Goal: Task Accomplishment & Management: Use online tool/utility

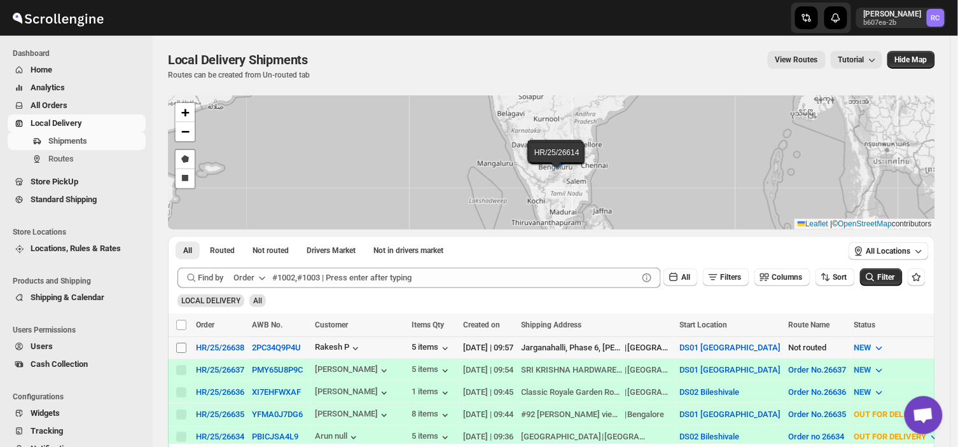
click at [181, 347] on input "Select shipment" at bounding box center [181, 348] width 10 height 10
checkbox input "true"
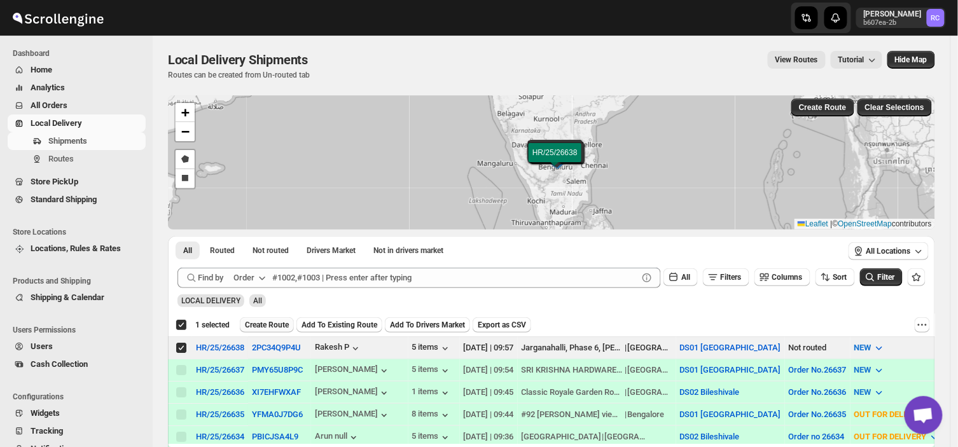
click at [276, 322] on span "Create Route" at bounding box center [267, 325] width 44 height 10
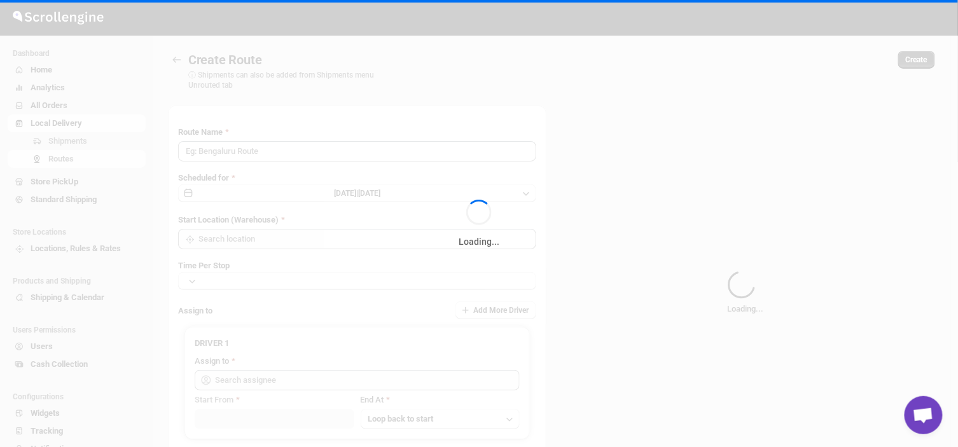
type input "Route - 24/08-0958"
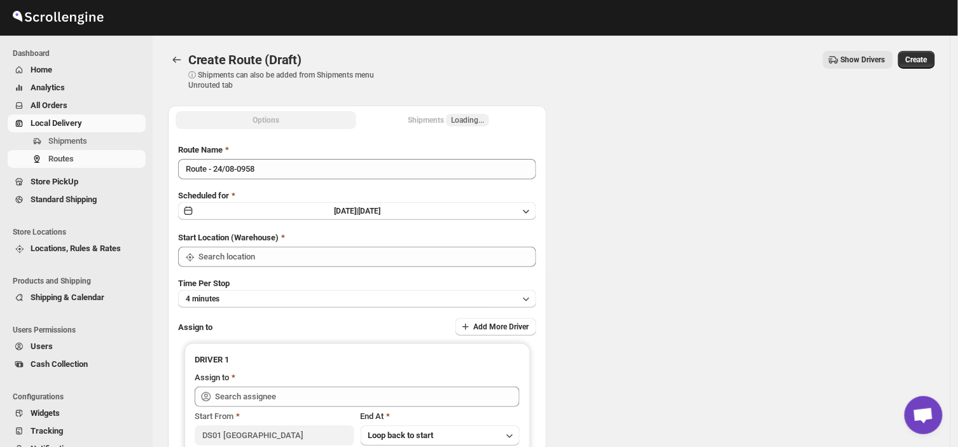
type input "DS01 [GEOGRAPHIC_DATA]"
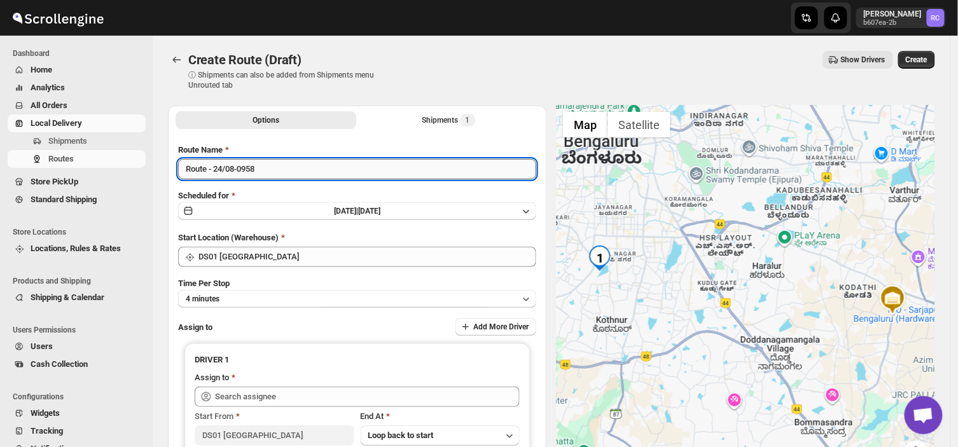
click at [262, 169] on input "Route - 24/08-0958" at bounding box center [357, 169] width 358 height 20
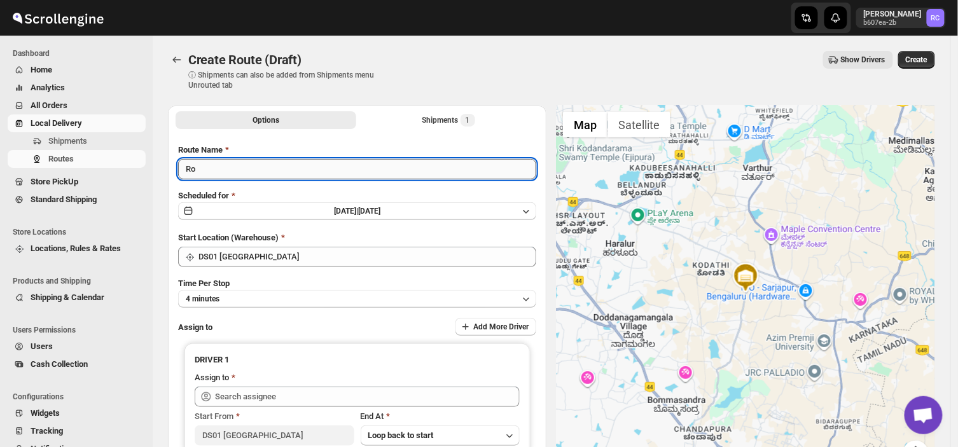
type input "R"
type input "Order no 26638"
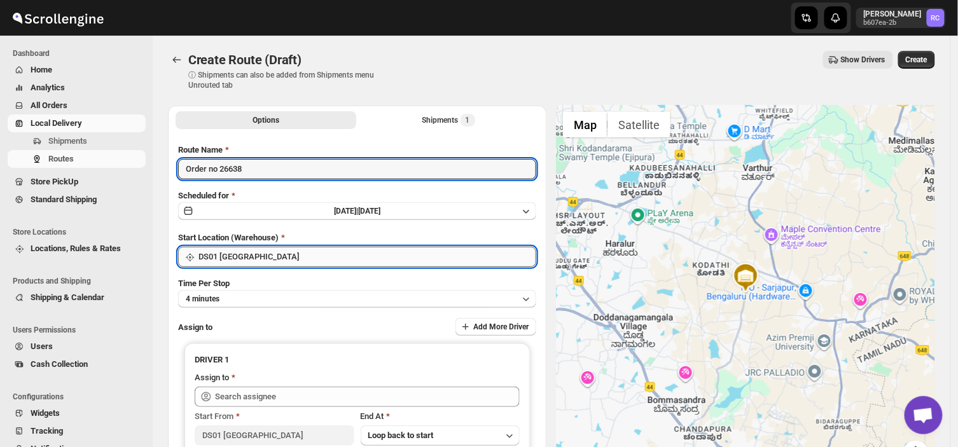
click at [260, 258] on input "DS01 [GEOGRAPHIC_DATA]" at bounding box center [367, 257] width 338 height 20
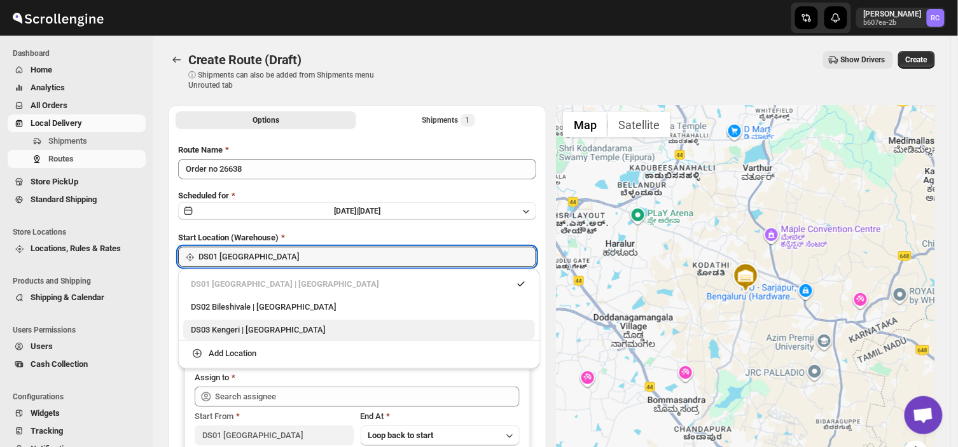
click at [228, 332] on div "DS03 Kengeri | [GEOGRAPHIC_DATA]" at bounding box center [359, 330] width 336 height 13
type input "DS03 Kengeri"
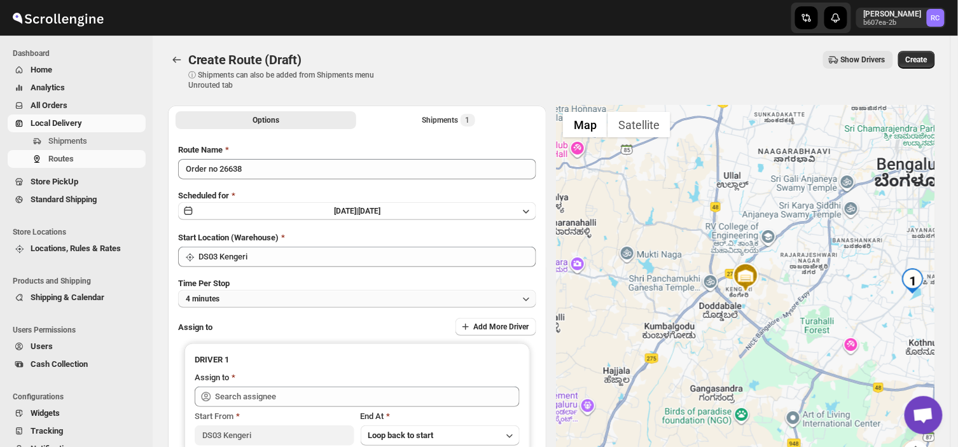
click at [265, 298] on button "4 minutes" at bounding box center [357, 299] width 358 height 18
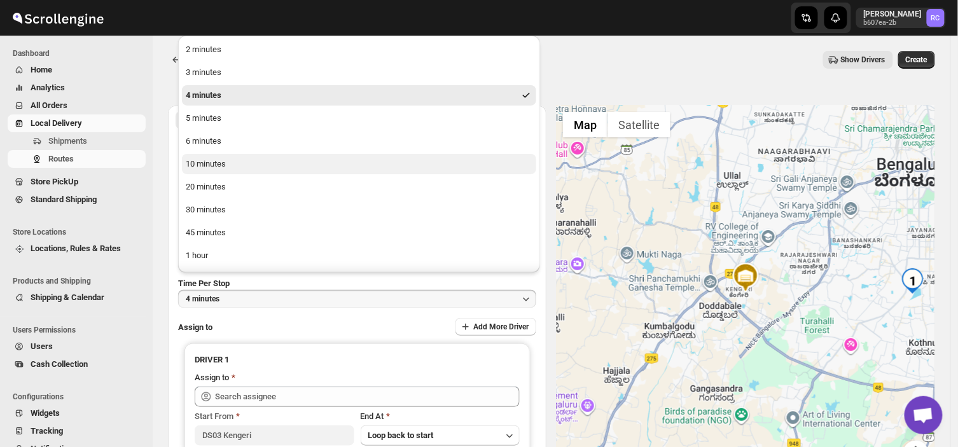
click at [216, 159] on div "10 minutes" at bounding box center [206, 164] width 40 height 13
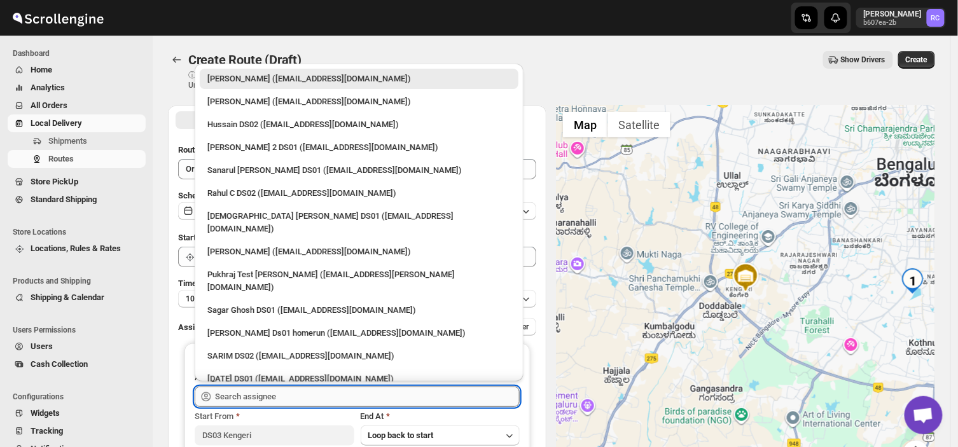
click at [290, 393] on input "text" at bounding box center [367, 397] width 305 height 20
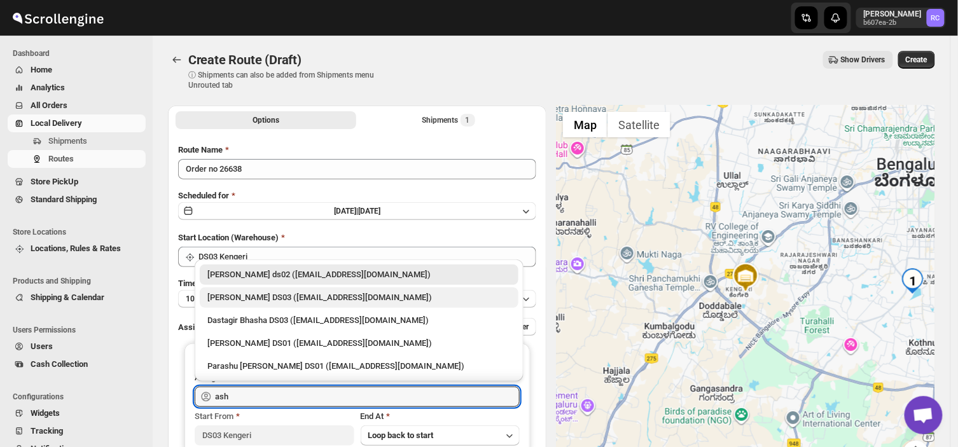
click at [240, 295] on div "[PERSON_NAME] DS03 ([EMAIL_ADDRESS][DOMAIN_NAME])" at bounding box center [358, 297] width 303 height 13
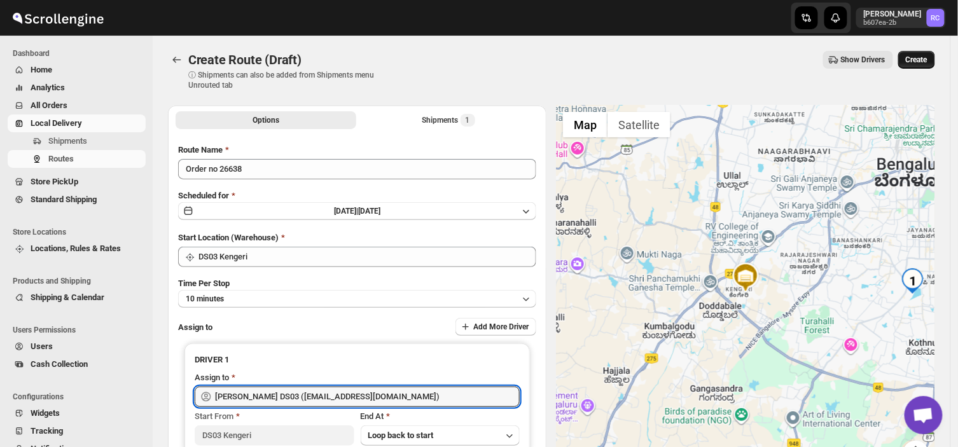
type input "[PERSON_NAME] DS03 ([EMAIL_ADDRESS][DOMAIN_NAME])"
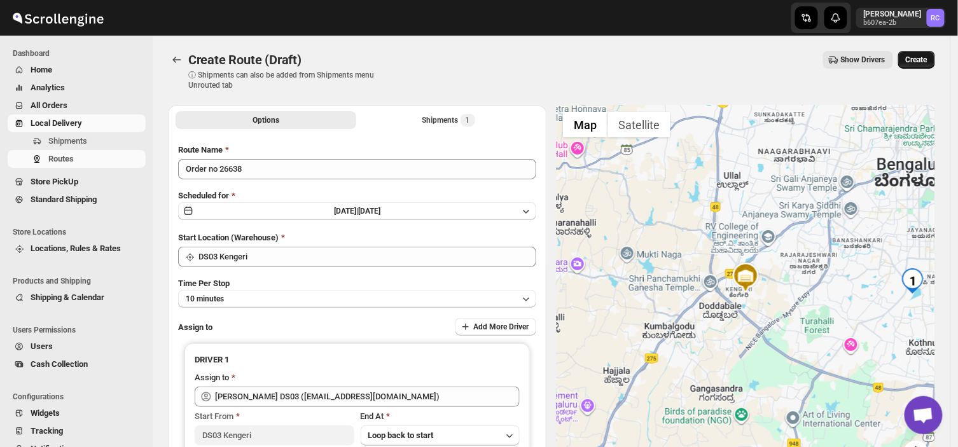
click at [927, 56] on span "Create" at bounding box center [917, 60] width 22 height 10
